Goal: Obtain resource: Download file/media

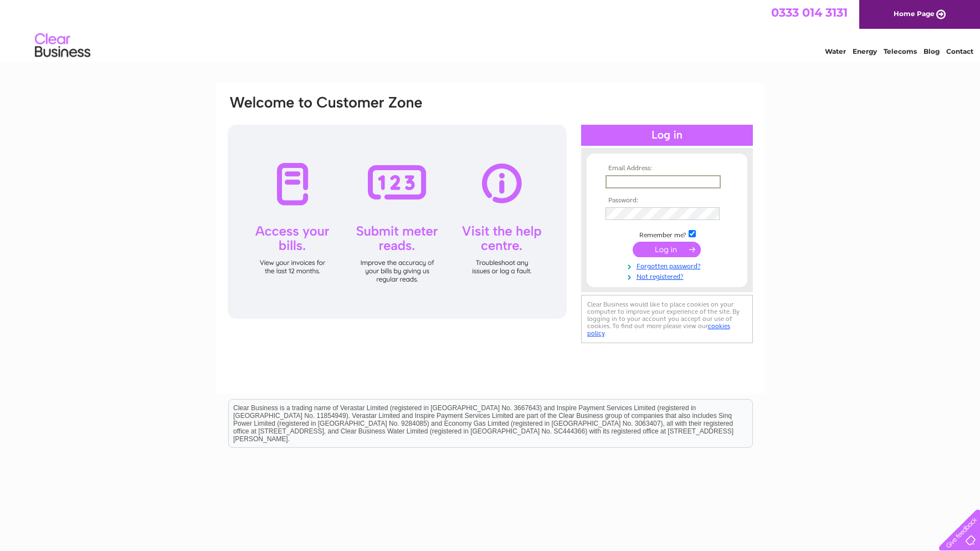
type input "bellascaringi@aol.com"
click at [665, 249] on input "submit" at bounding box center [667, 249] width 68 height 16
click at [665, 249] on input "submit" at bounding box center [667, 248] width 68 height 16
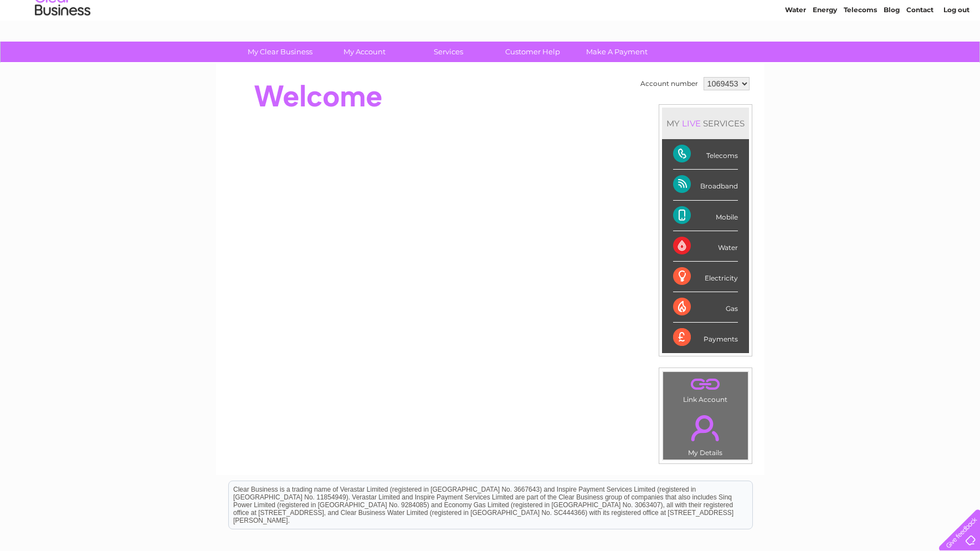
scroll to position [42, 0]
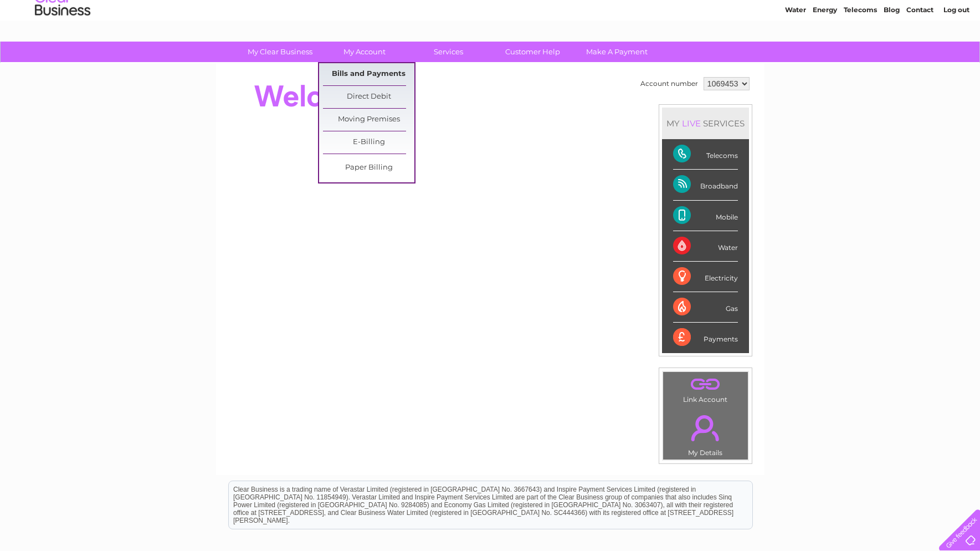
click at [368, 75] on link "Bills and Payments" at bounding box center [368, 74] width 91 height 22
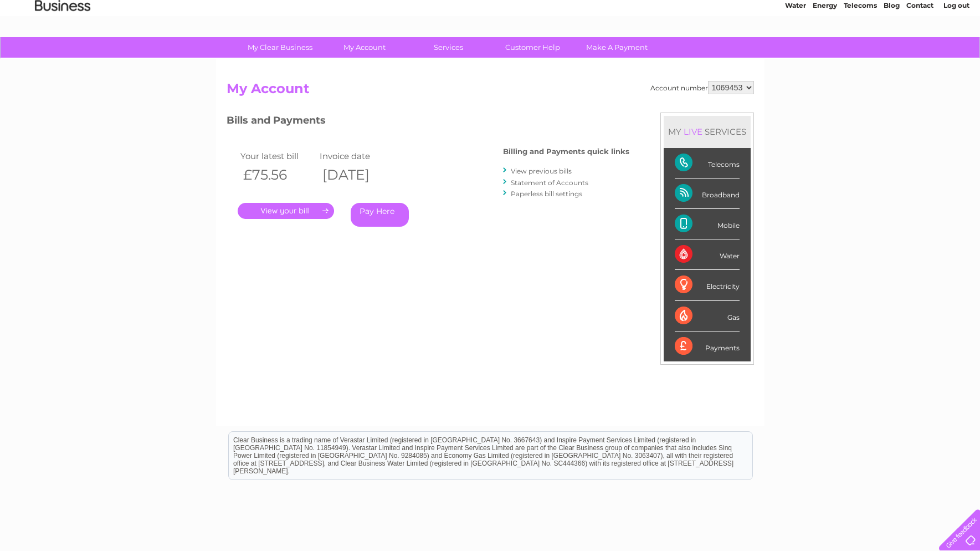
scroll to position [44, 1]
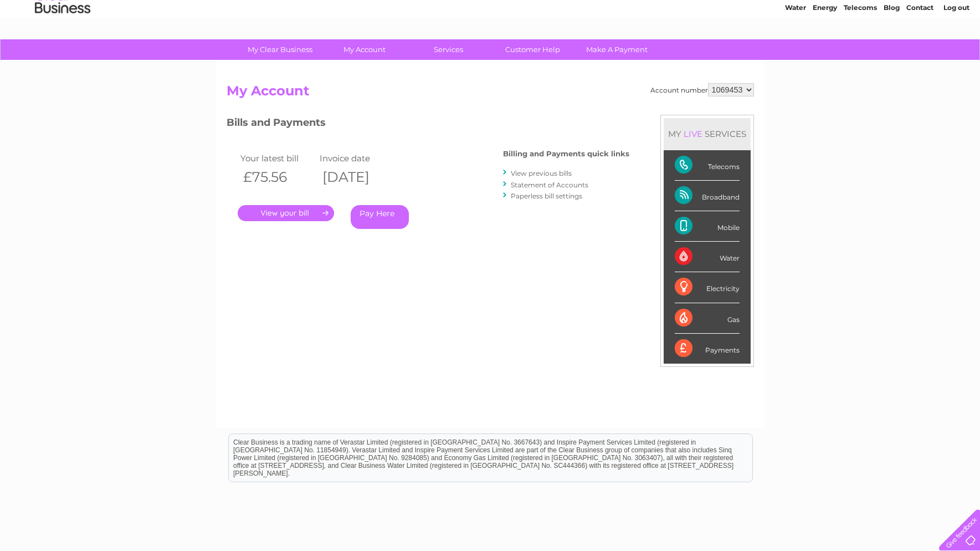
click at [527, 181] on link "Statement of Accounts" at bounding box center [550, 185] width 78 height 8
click at [528, 181] on link "Statement of Accounts" at bounding box center [550, 185] width 78 height 8
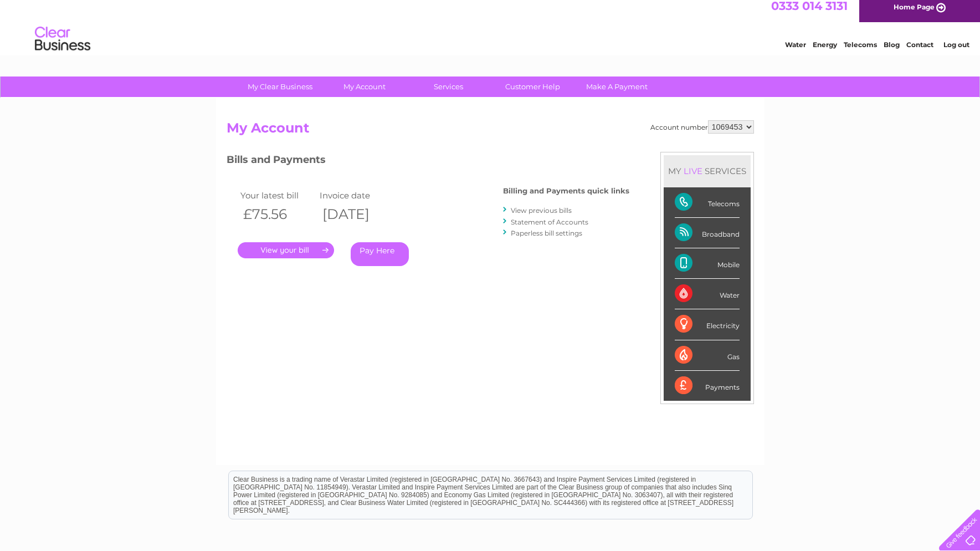
scroll to position [8, 0]
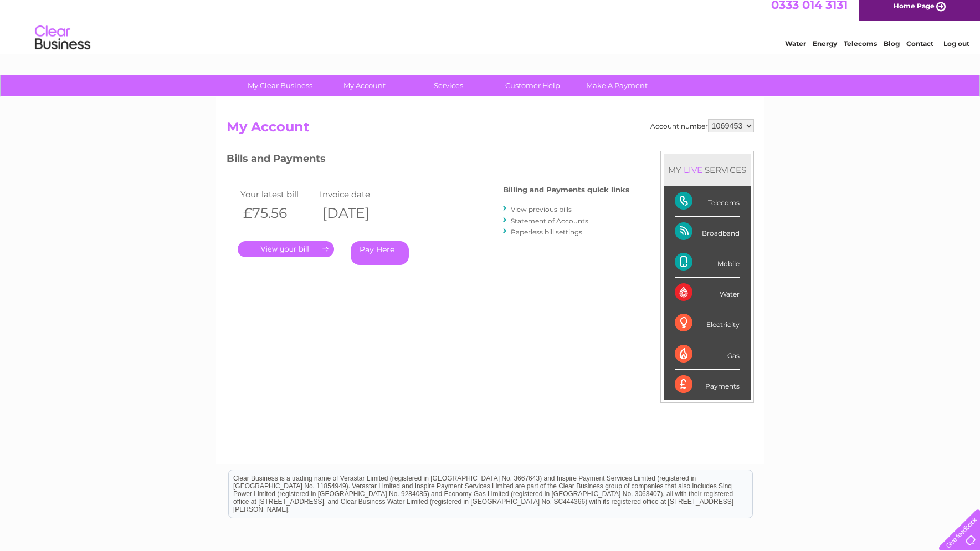
click at [547, 210] on link "View previous bills" at bounding box center [541, 209] width 61 height 8
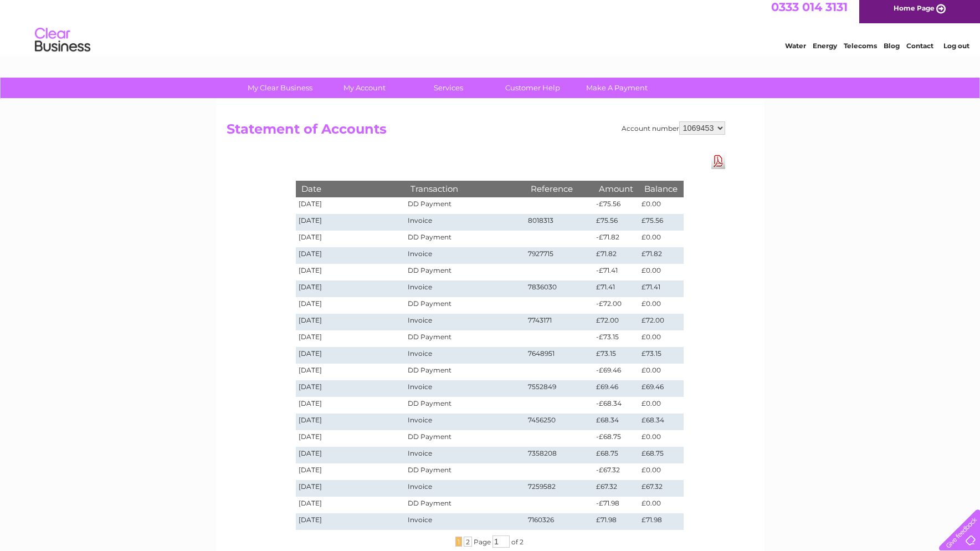
scroll to position [6, 0]
click at [414, 256] on td "Invoice" at bounding box center [465, 255] width 120 height 17
click at [532, 254] on td "7927715" at bounding box center [559, 255] width 69 height 17
click at [532, 255] on td "7927715" at bounding box center [559, 255] width 69 height 17
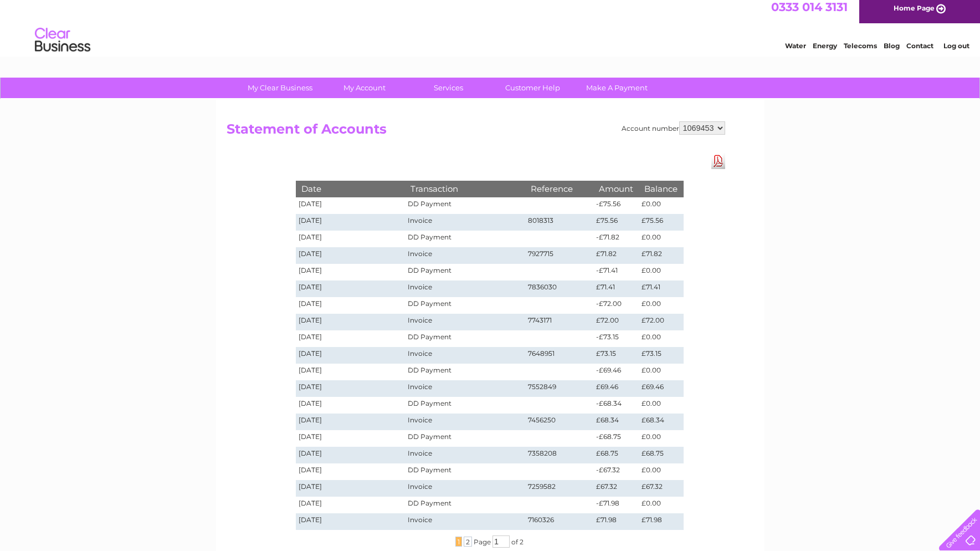
click at [311, 256] on td "09/07/2025" at bounding box center [351, 255] width 110 height 17
click at [415, 255] on td "Invoice" at bounding box center [465, 255] width 120 height 17
click at [305, 272] on td "19/06/2025" at bounding box center [351, 272] width 110 height 17
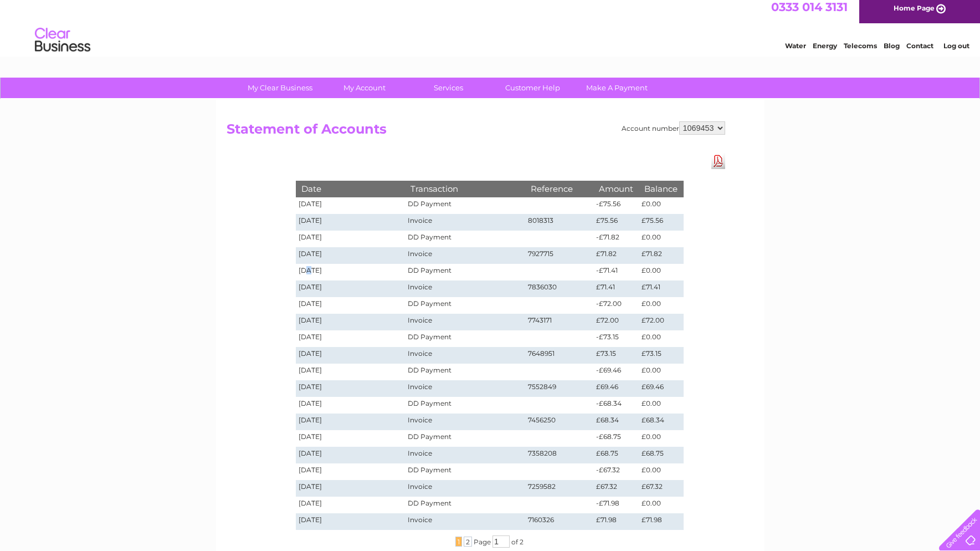
click at [305, 272] on td "19/06/2025" at bounding box center [351, 272] width 110 height 17
click at [429, 290] on td "Invoice" at bounding box center [465, 288] width 120 height 17
click at [426, 284] on td "Invoice" at bounding box center [465, 288] width 120 height 17
drag, startPoint x: 428, startPoint y: 285, endPoint x: 440, endPoint y: 286, distance: 11.7
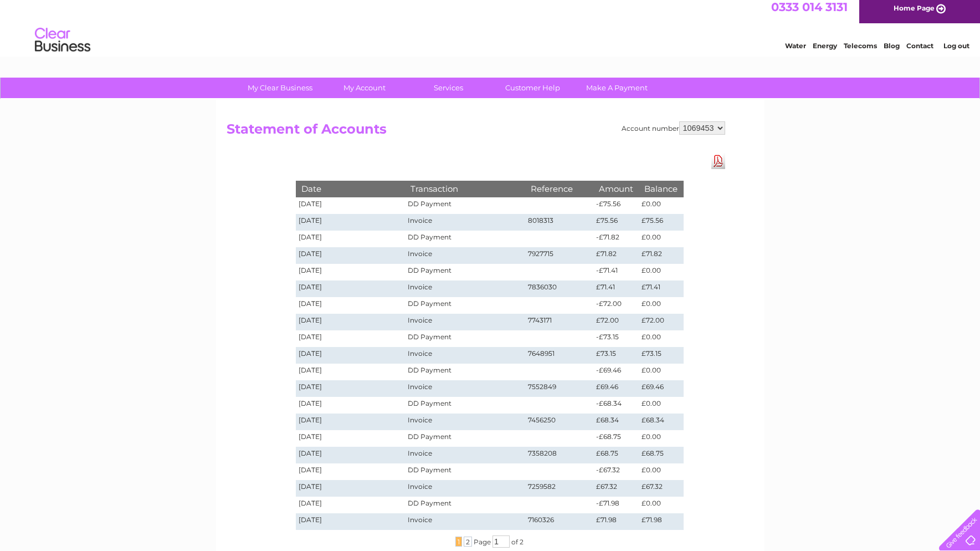
click at [428, 285] on td "Invoice" at bounding box center [465, 288] width 120 height 17
click at [549, 290] on td "7836030" at bounding box center [559, 288] width 69 height 17
click at [550, 290] on td "7836030" at bounding box center [559, 288] width 69 height 17
click at [714, 164] on link "Download Pdf" at bounding box center [718, 161] width 14 height 16
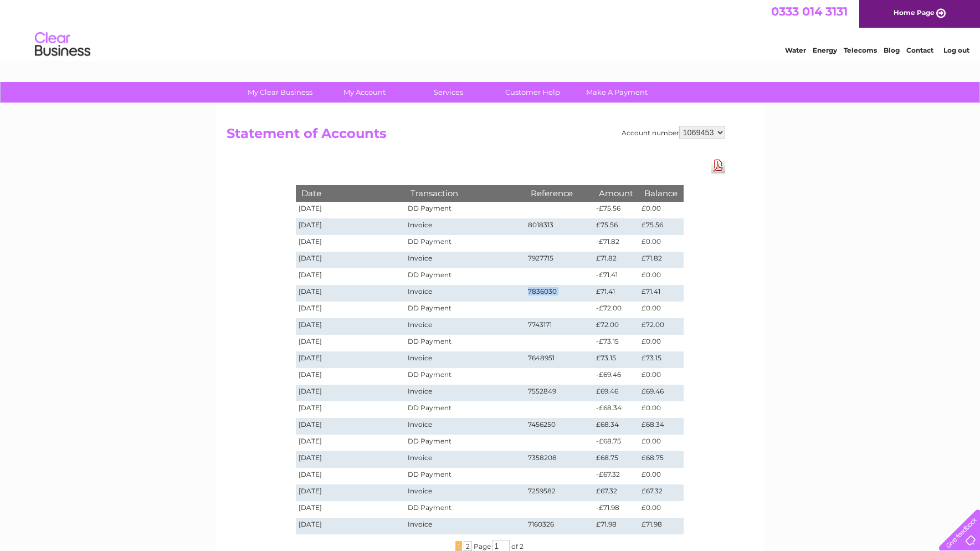
scroll to position [0, 0]
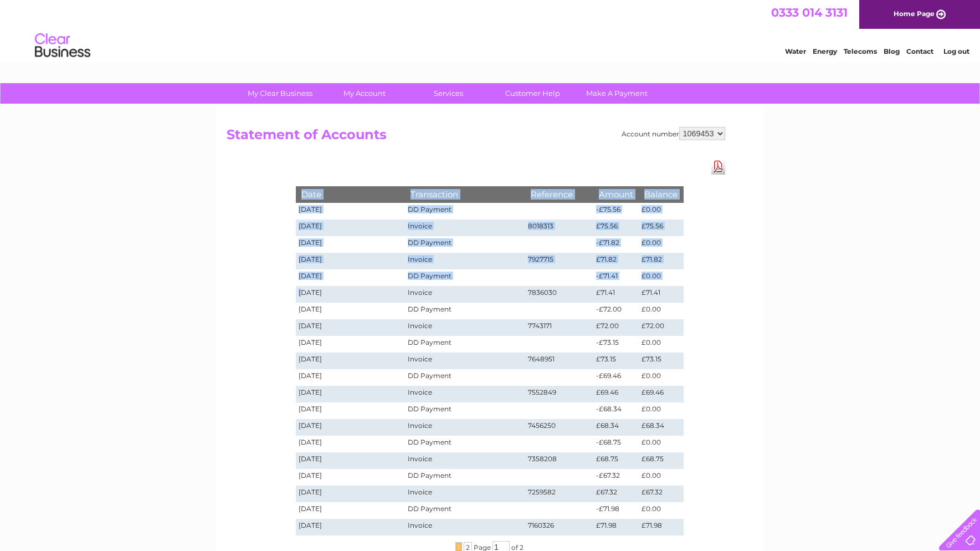
drag, startPoint x: 302, startPoint y: 292, endPoint x: 694, endPoint y: 291, distance: 391.6
click at [694, 291] on div "Date Transaction Reference Amount Balance 20/08/2025 DD Payment -£75.56 £0.00 1…" at bounding box center [489, 355] width 443 height 394
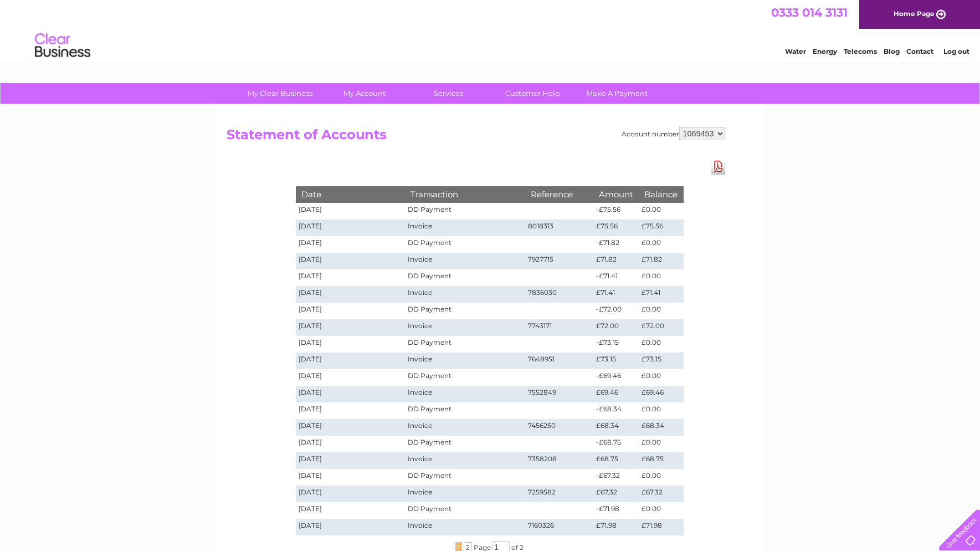
click at [695, 291] on div "Date Transaction Reference Amount Balance 20/08/2025 DD Payment -£75.56 £0.00 1…" at bounding box center [489, 355] width 443 height 394
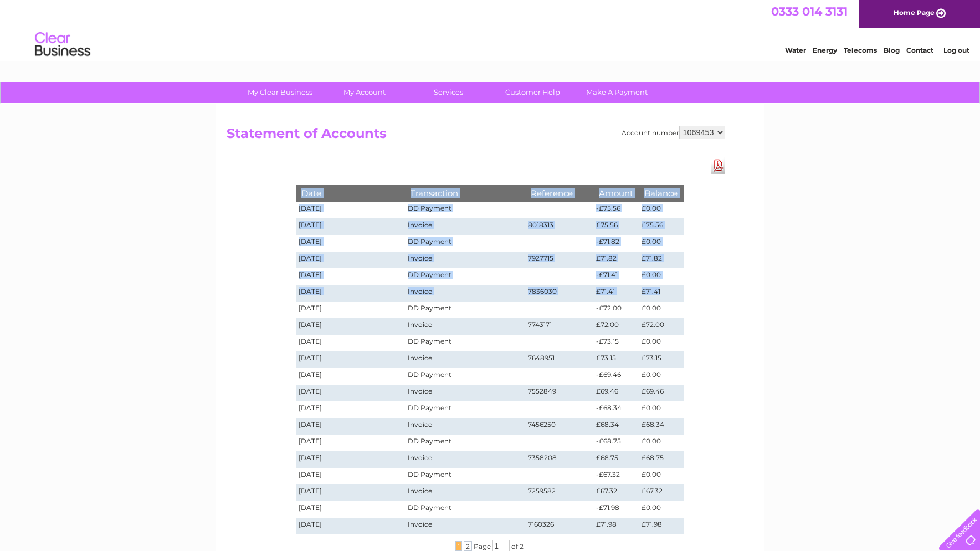
drag, startPoint x: 681, startPoint y: 290, endPoint x: 292, endPoint y: 291, distance: 388.3
click at [292, 291] on div "Date Transaction Reference Amount Balance 20/08/2025 DD Payment -£75.56 £0.00 1…" at bounding box center [489, 354] width 443 height 394
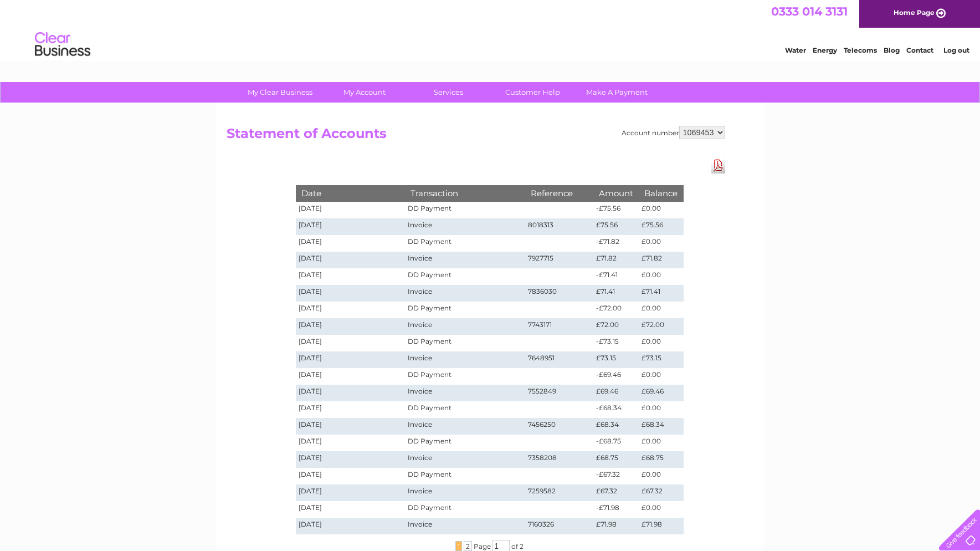
scroll to position [1, 0]
click at [304, 291] on td "10/06/2025" at bounding box center [351, 293] width 110 height 17
drag, startPoint x: 304, startPoint y: 291, endPoint x: 312, endPoint y: 291, distance: 7.8
click at [312, 291] on td "10/06/2025" at bounding box center [351, 293] width 110 height 17
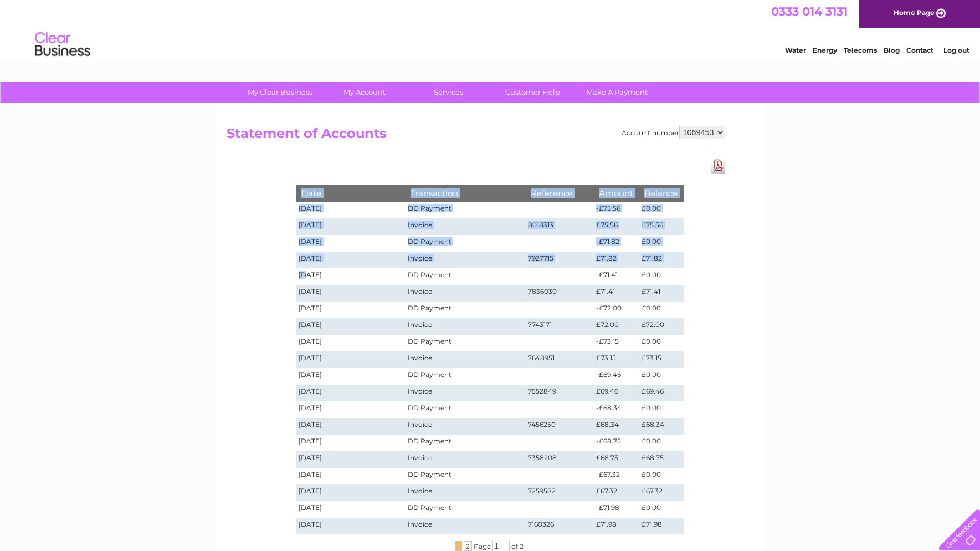
drag, startPoint x: 303, startPoint y: 274, endPoint x: 708, endPoint y: 281, distance: 405.5
click at [708, 281] on div "Date Transaction Reference Amount Balance 20/08/2025 DD Payment -£75.56 £0.00 1…" at bounding box center [489, 354] width 443 height 394
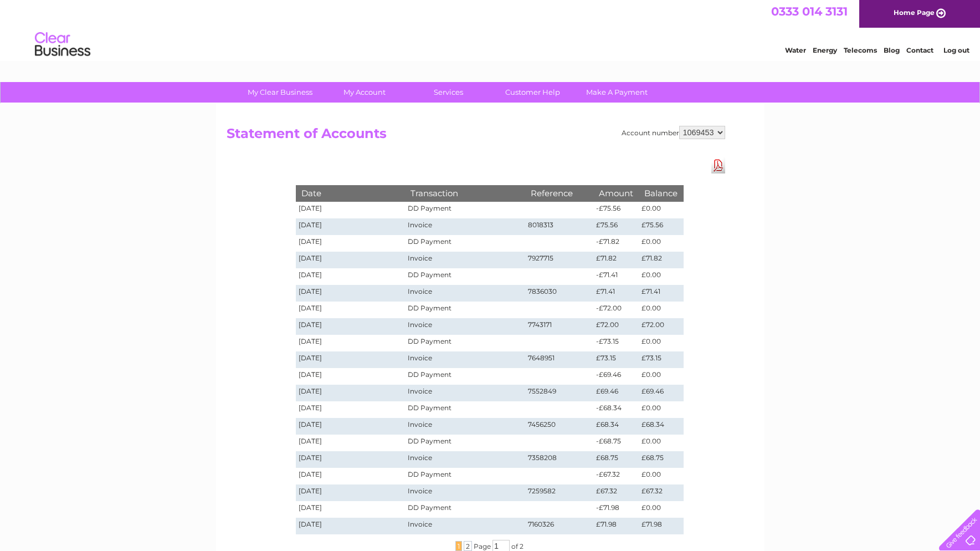
click at [731, 275] on div "Account number 1069453 1111184 Statement of Accounts Download Pdf Date Transact…" at bounding box center [490, 333] width 548 height 459
click at [323, 277] on td "19/06/2025" at bounding box center [351, 276] width 110 height 17
click at [424, 276] on td "DD Payment" at bounding box center [465, 276] width 120 height 17
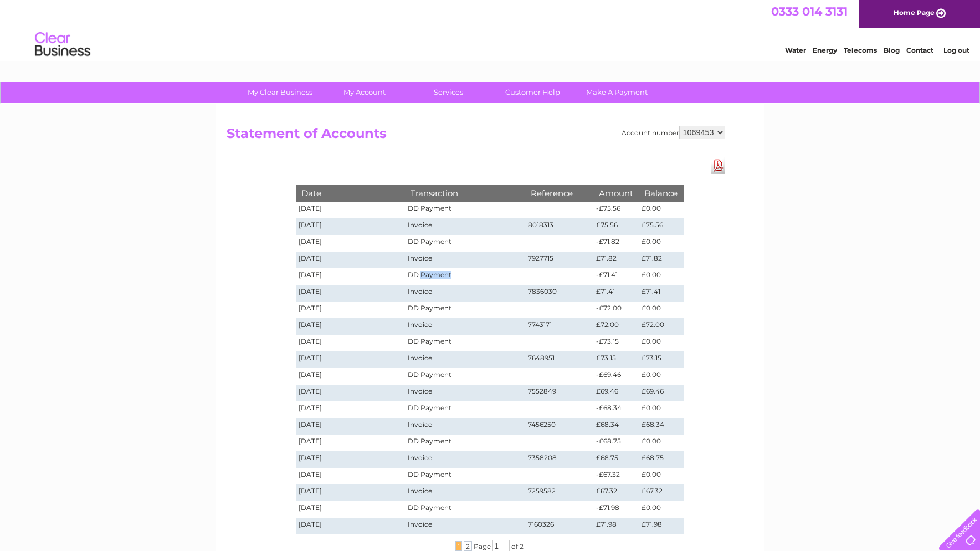
scroll to position [1, 1]
click at [425, 290] on td "Invoice" at bounding box center [465, 293] width 120 height 17
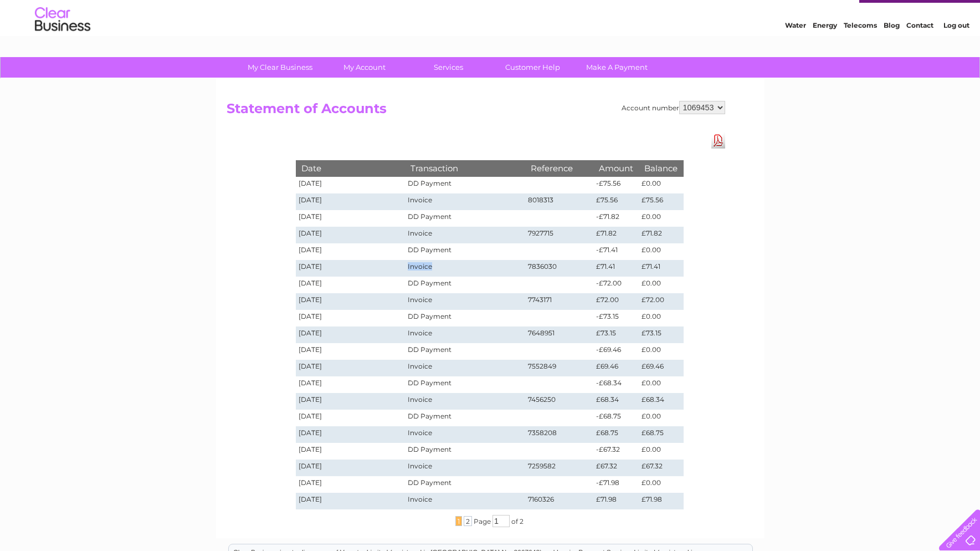
scroll to position [26, 0]
click at [652, 265] on td "£71.41" at bounding box center [661, 268] width 44 height 17
click at [665, 268] on td "£71.41" at bounding box center [661, 268] width 44 height 17
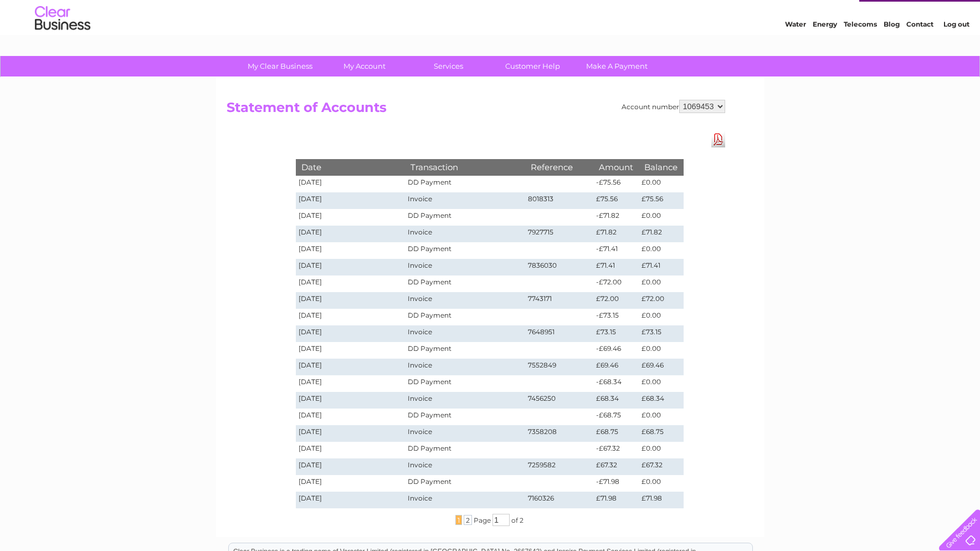
scroll to position [28, 0]
click at [723, 138] on link "Download Pdf" at bounding box center [718, 139] width 14 height 16
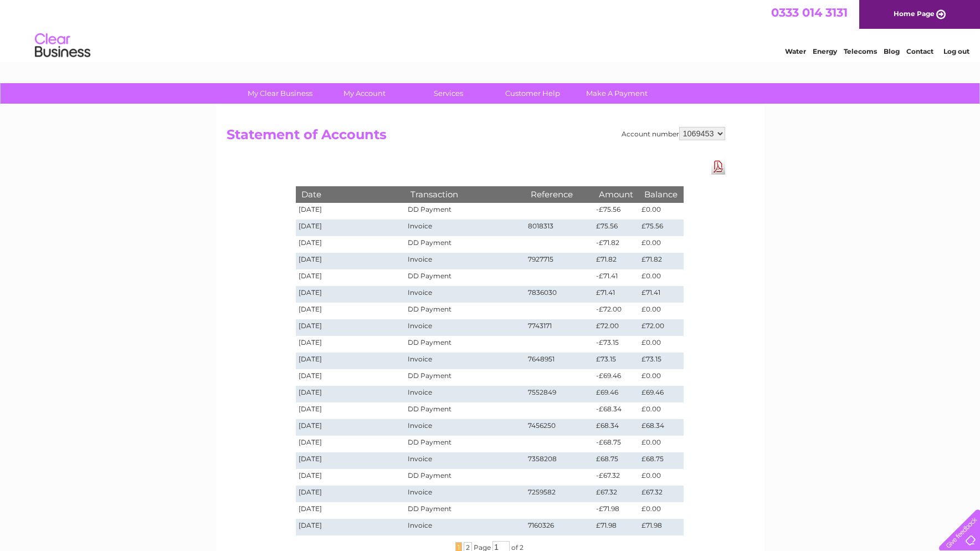
scroll to position [0, 0]
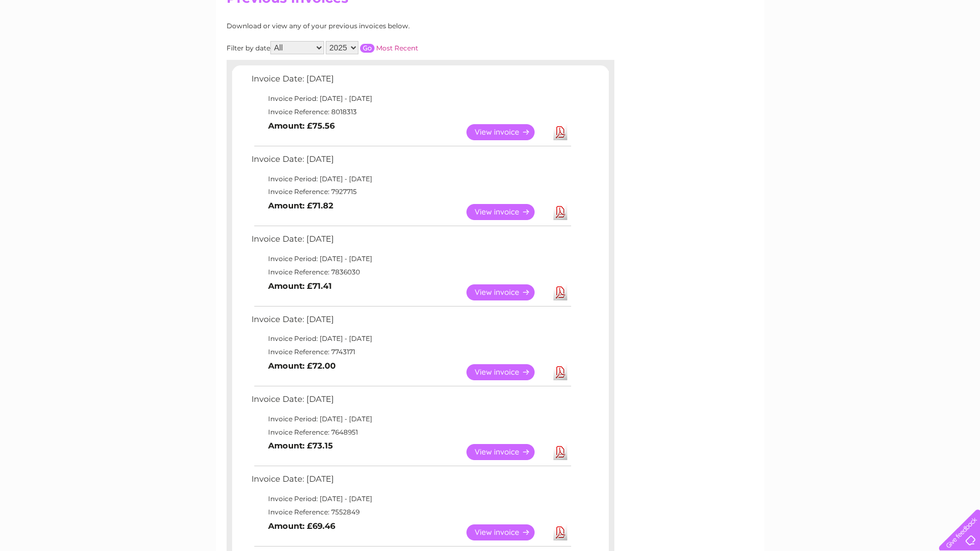
scroll to position [137, 2]
click at [559, 209] on link "Download" at bounding box center [560, 212] width 14 height 16
click at [558, 209] on link "Download" at bounding box center [560, 212] width 14 height 16
click at [518, 209] on link "View" at bounding box center [506, 212] width 81 height 16
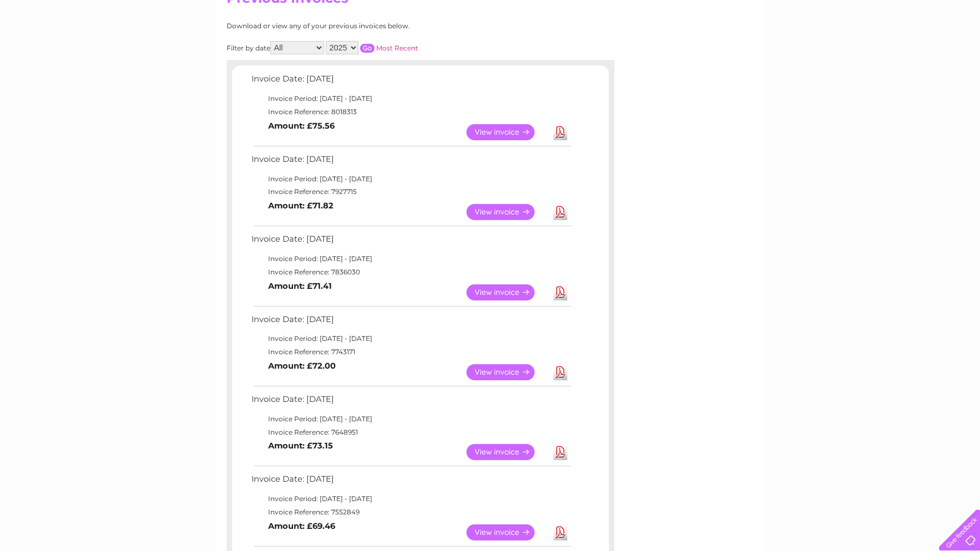
click at [518, 209] on link "View" at bounding box center [506, 212] width 81 height 16
click at [562, 212] on link "Download" at bounding box center [560, 212] width 14 height 16
click at [563, 210] on link "Download" at bounding box center [560, 212] width 14 height 16
click at [562, 210] on link "Download" at bounding box center [560, 212] width 14 height 16
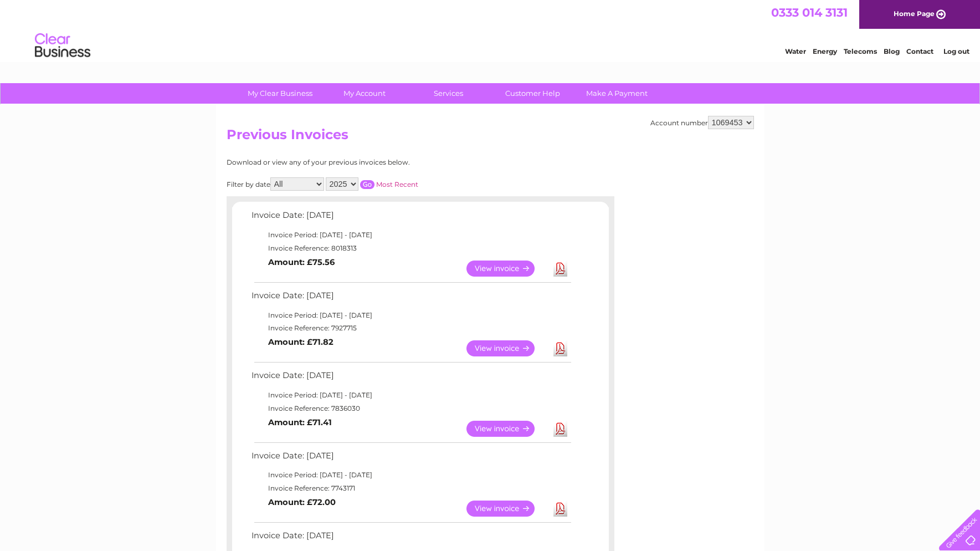
scroll to position [0, 0]
